Goal: Download file/media

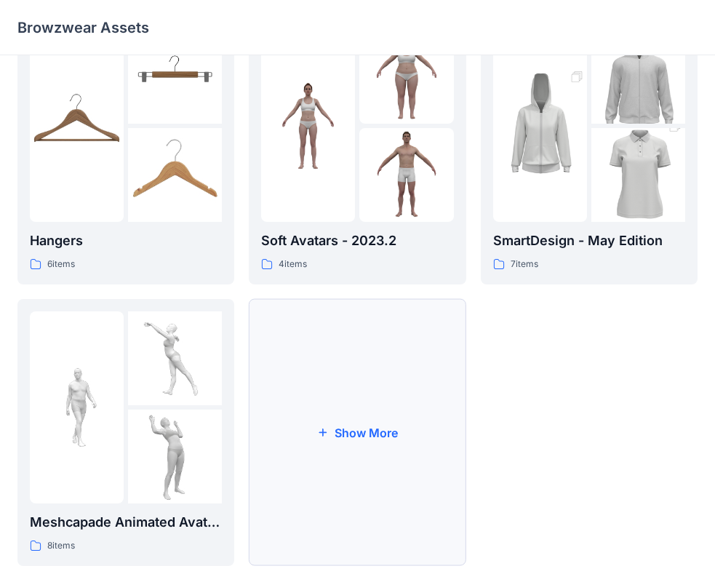
scroll to position [361, 0]
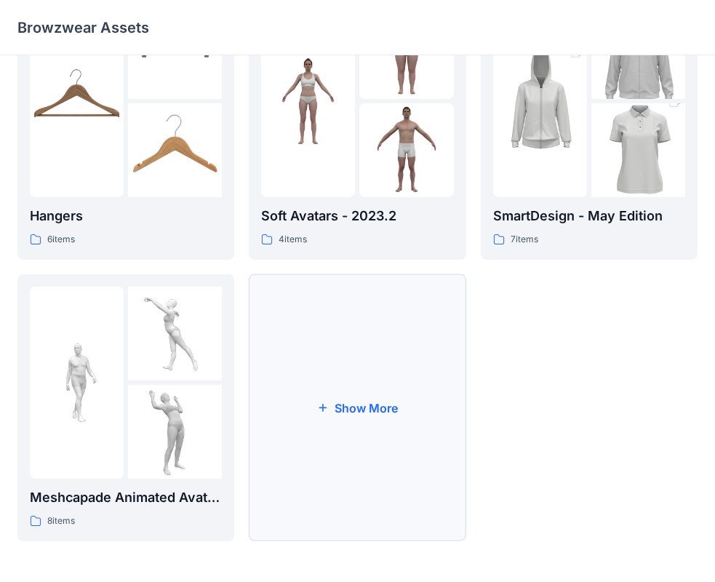
click at [342, 404] on button "Show More" at bounding box center [357, 407] width 217 height 267
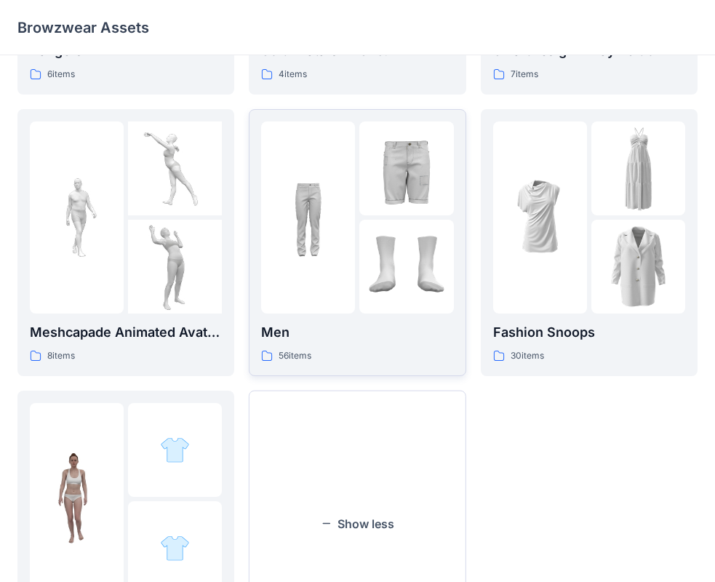
scroll to position [642, 0]
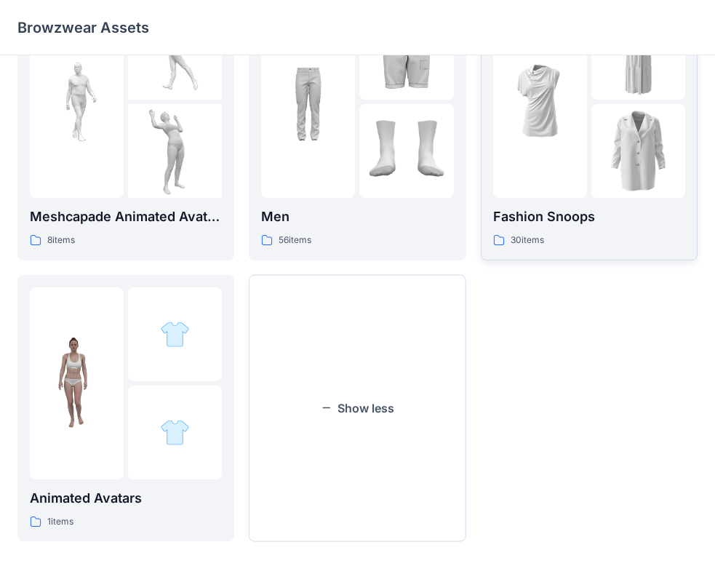
click at [601, 132] on img at bounding box center [638, 151] width 94 height 94
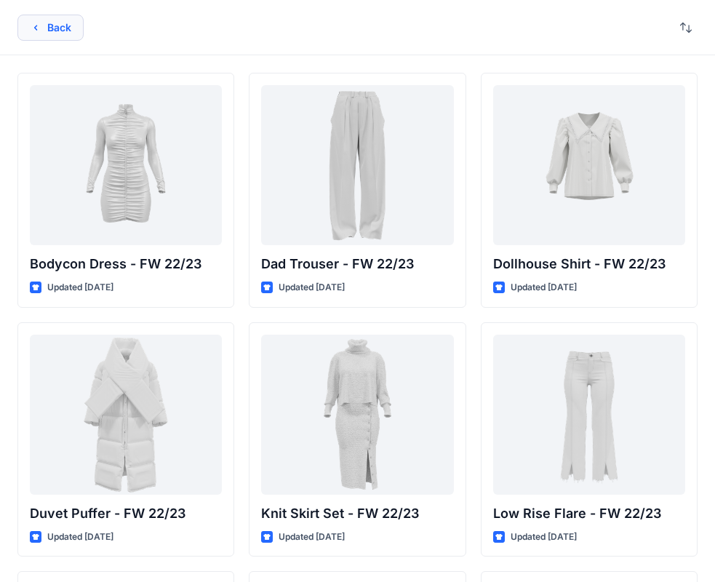
click at [55, 30] on button "Back" at bounding box center [50, 28] width 66 height 26
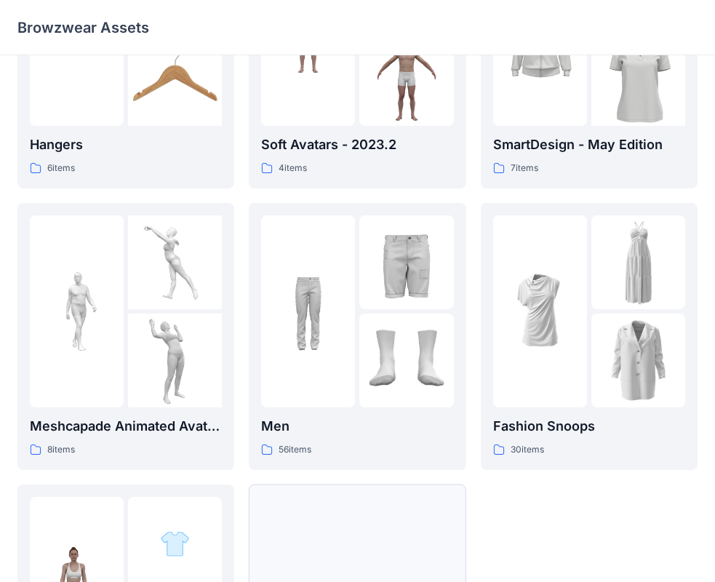
scroll to position [424, 0]
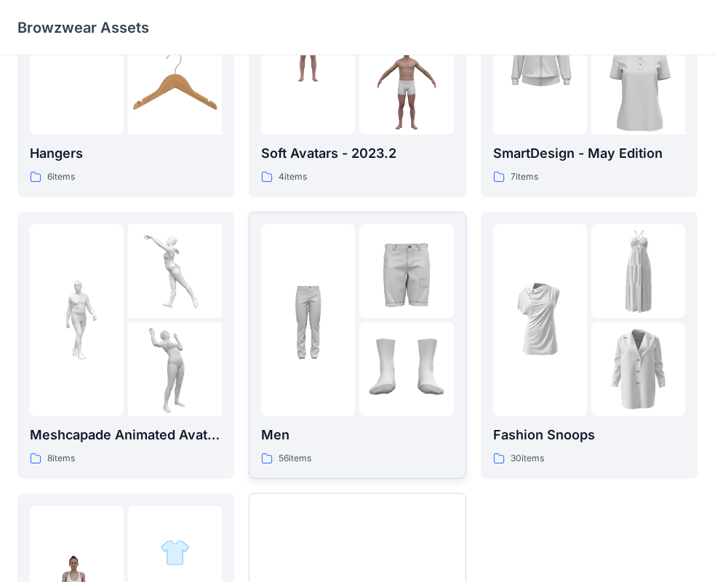
click at [343, 281] on img at bounding box center [308, 320] width 94 height 94
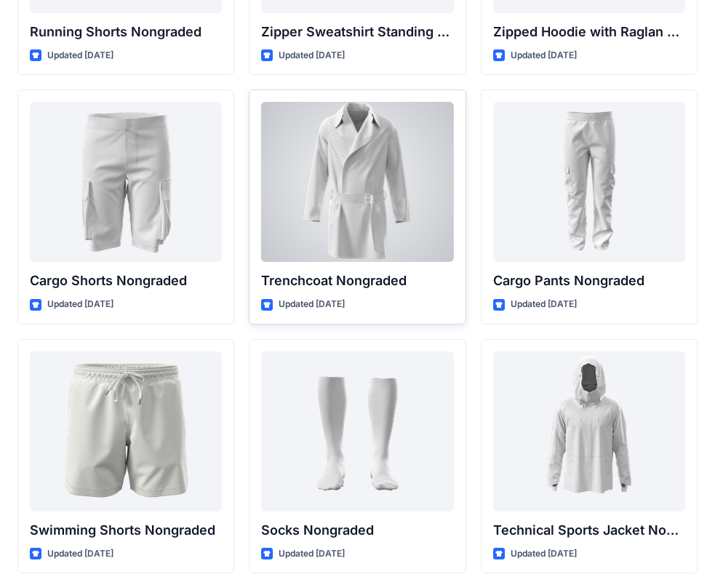
scroll to position [1975, 0]
click at [354, 210] on div at bounding box center [357, 183] width 192 height 160
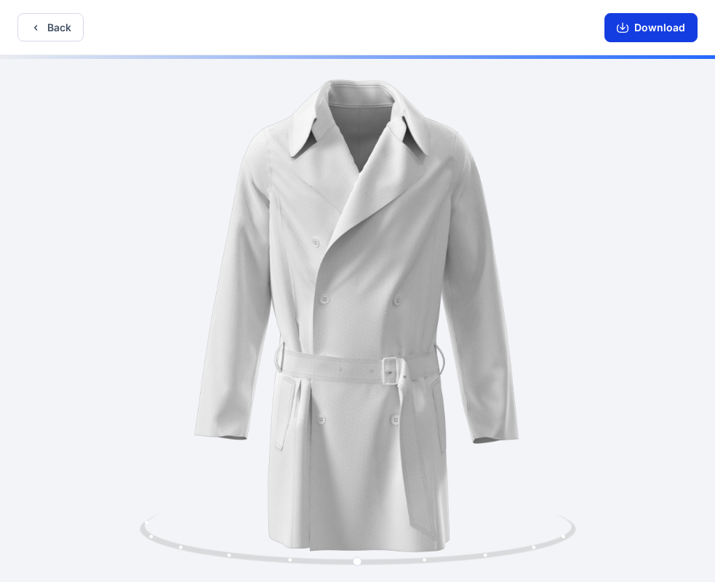
click at [641, 20] on button "Download" at bounding box center [650, 27] width 93 height 29
